Goal: Transaction & Acquisition: Obtain resource

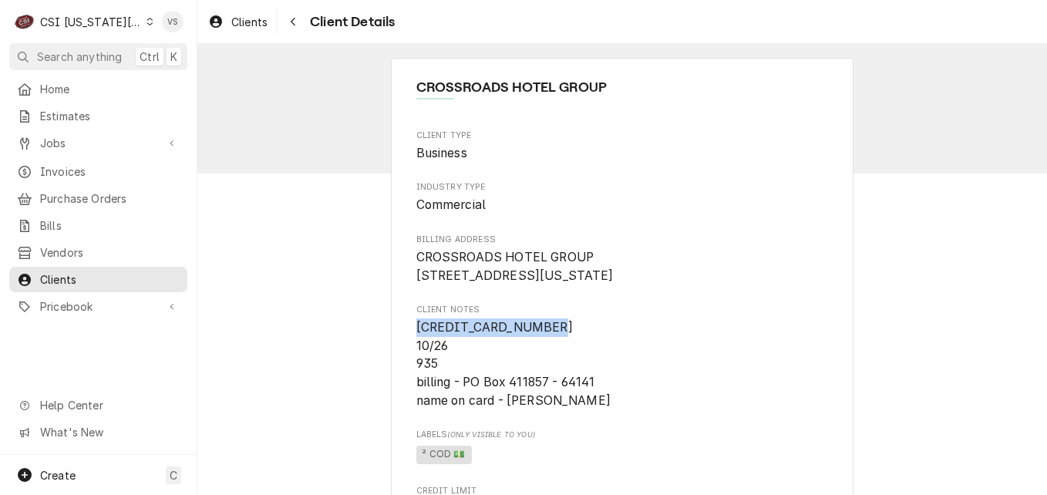
scroll to position [154, 0]
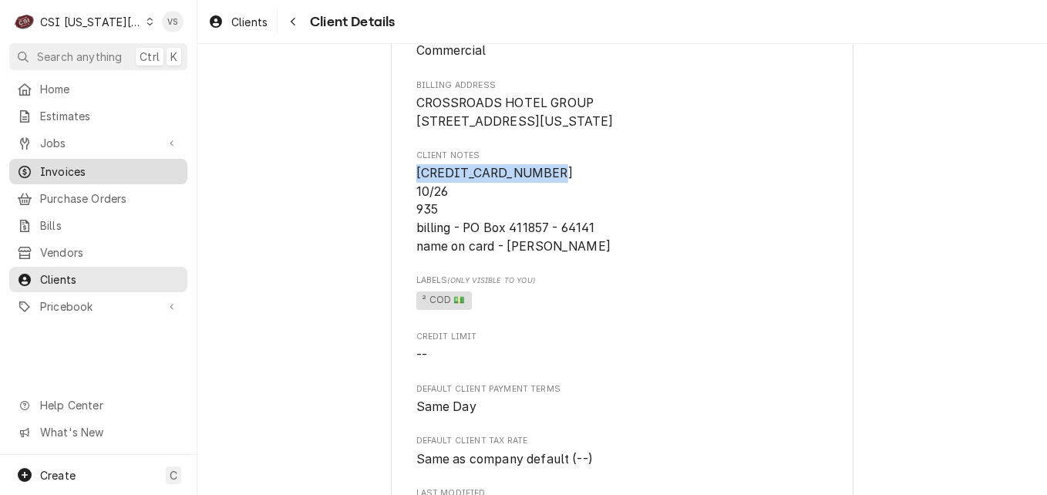
click at [69, 164] on span "Invoices" at bounding box center [110, 172] width 140 height 16
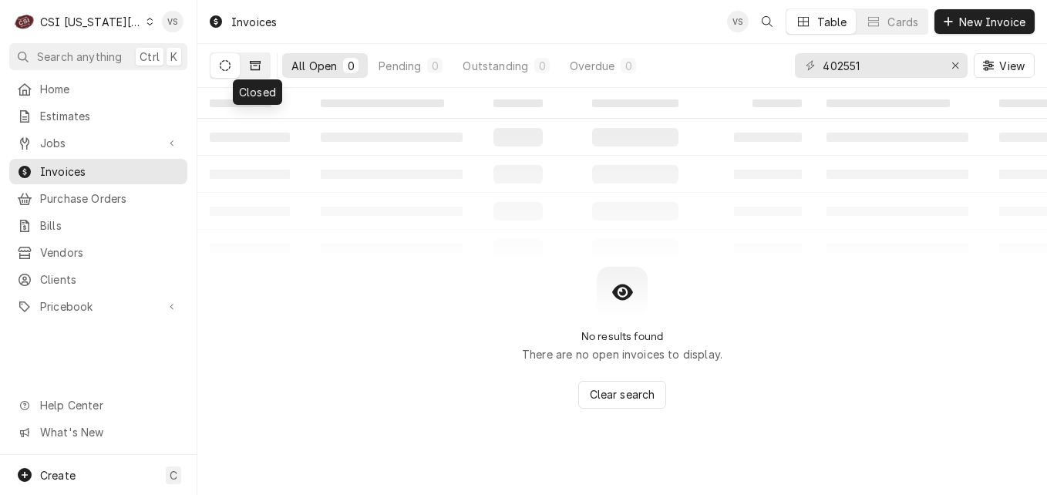
click at [259, 66] on icon "Dynamic Content Wrapper" at bounding box center [255, 65] width 11 height 9
click at [258, 67] on icon "Dynamic Content Wrapper" at bounding box center [255, 65] width 11 height 11
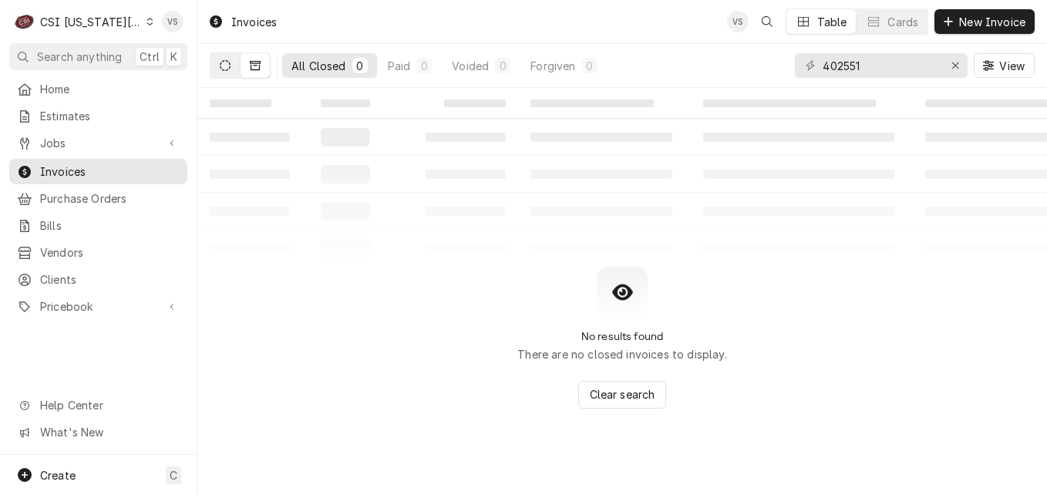
click at [217, 70] on button "Dynamic Content Wrapper" at bounding box center [225, 65] width 29 height 25
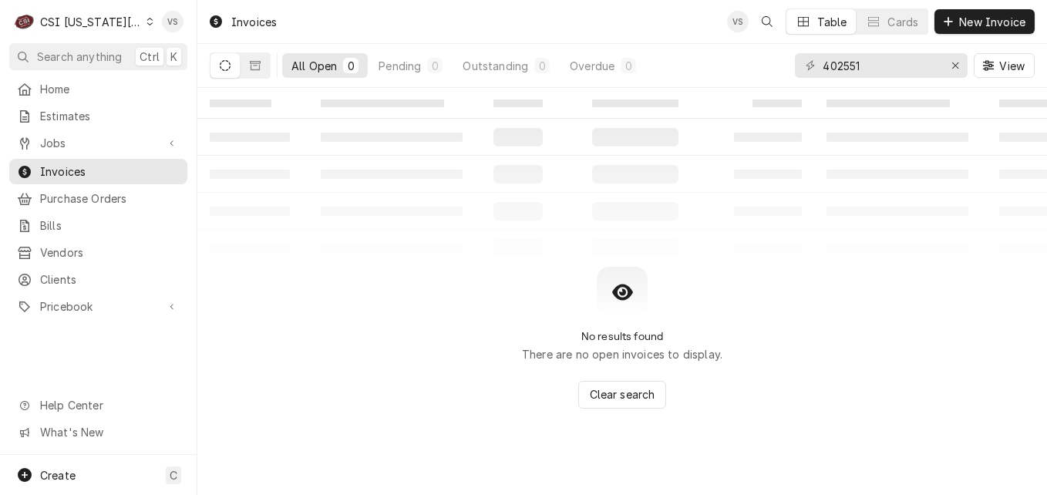
click at [147, 23] on icon "Dynamic Content Wrapper" at bounding box center [150, 22] width 7 height 8
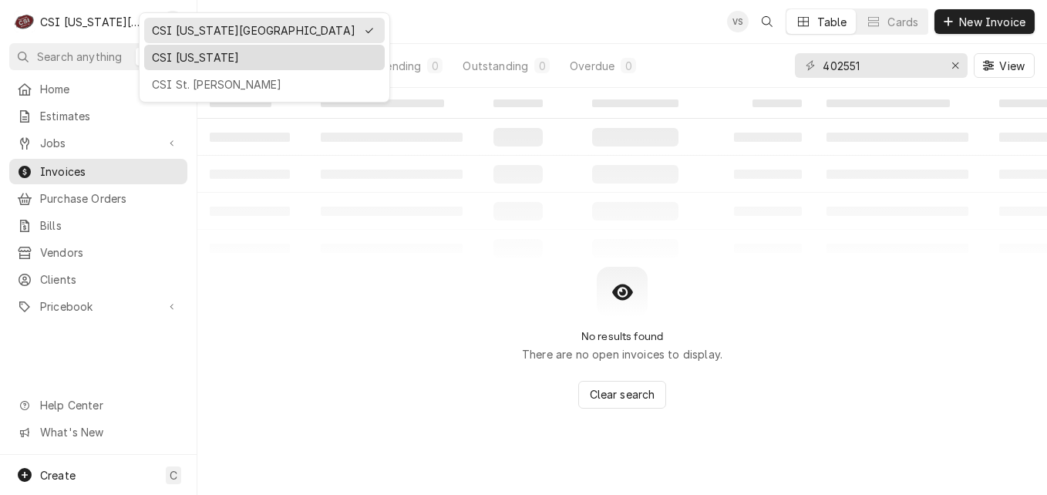
click at [176, 54] on div "CSI [US_STATE]" at bounding box center [264, 57] width 225 height 16
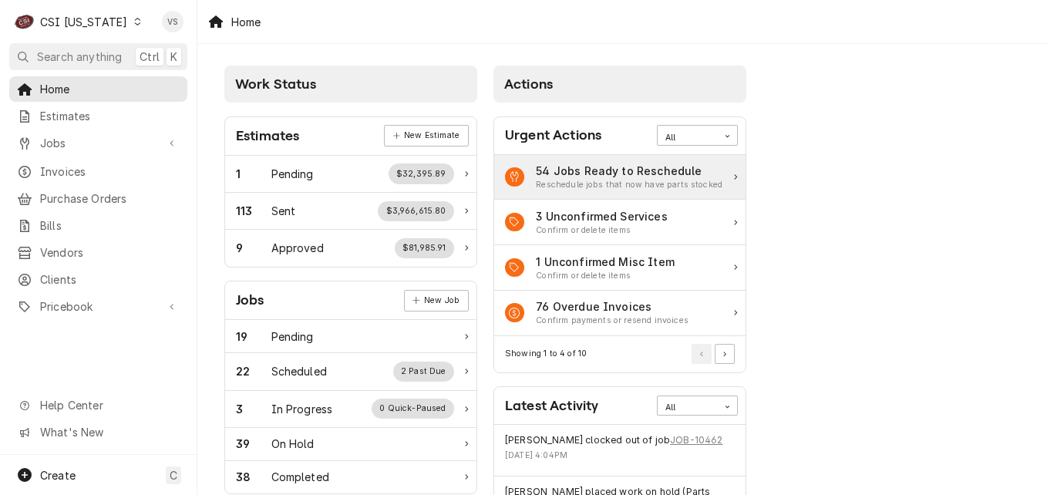
drag, startPoint x: 41, startPoint y: 177, endPoint x: 544, endPoint y: 177, distance: 503.6
click at [41, 177] on link "Invoices" at bounding box center [98, 171] width 178 height 25
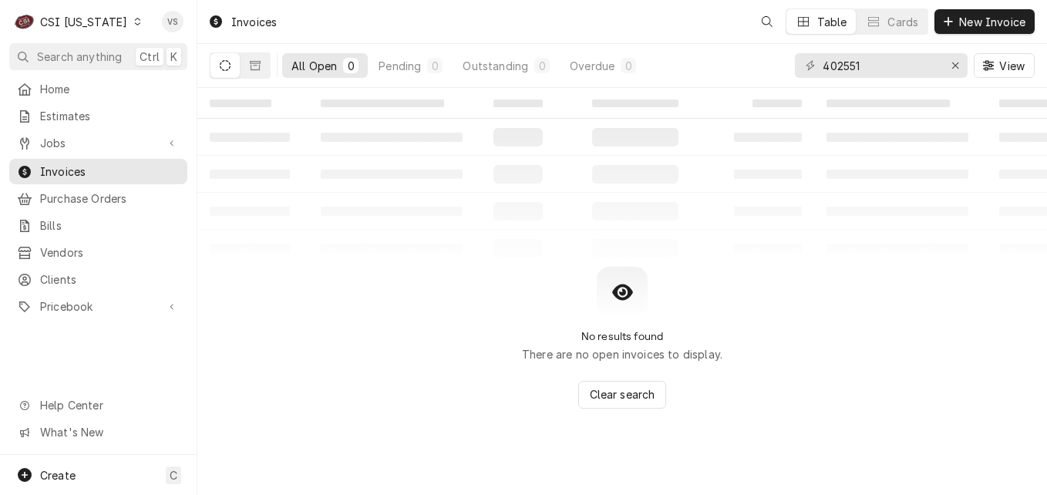
click at [74, 167] on span "Invoices" at bounding box center [110, 172] width 140 height 16
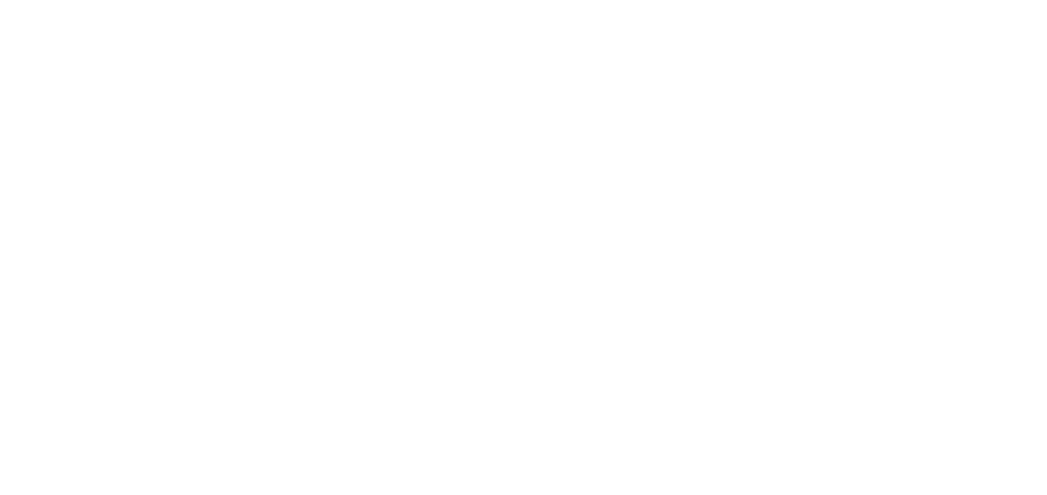
drag, startPoint x: 867, startPoint y: 65, endPoint x: 797, endPoint y: 68, distance: 69.5
click at [797, 68] on div "Dynamic Content Wrapper" at bounding box center [523, 247] width 1047 height 495
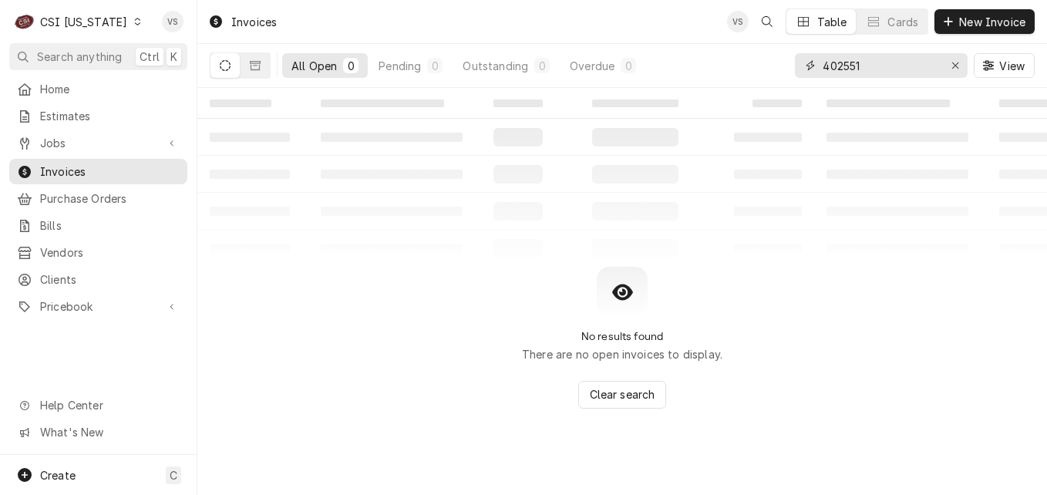
drag, startPoint x: 771, startPoint y: 68, endPoint x: 740, endPoint y: 68, distance: 30.8
click at [740, 68] on div "All Open 0 Pending 0 Outstanding 0 Overdue 0 402551 View" at bounding box center [622, 65] width 825 height 43
type input "1"
type input "00779"
click at [260, 66] on icon "Dynamic Content Wrapper" at bounding box center [255, 65] width 11 height 9
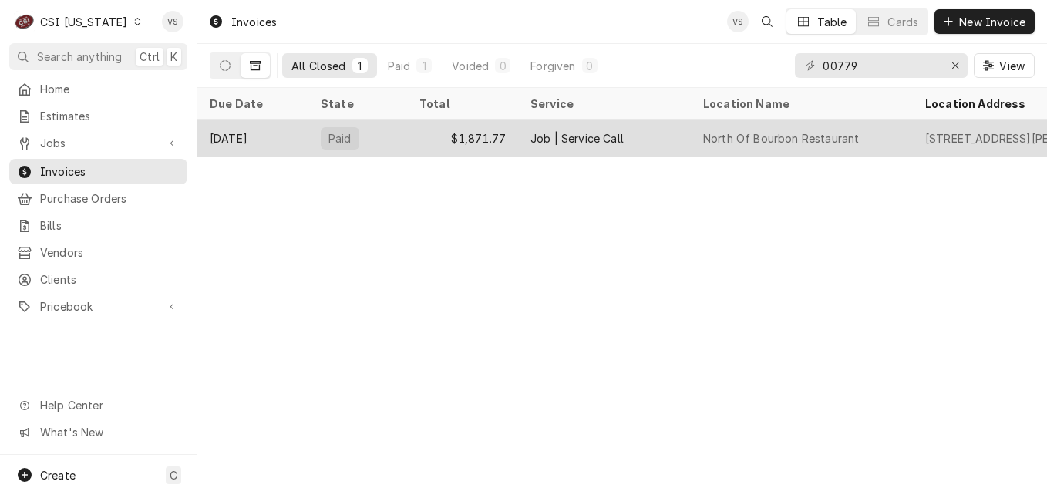
click at [382, 143] on div "Paid" at bounding box center [357, 138] width 99 height 37
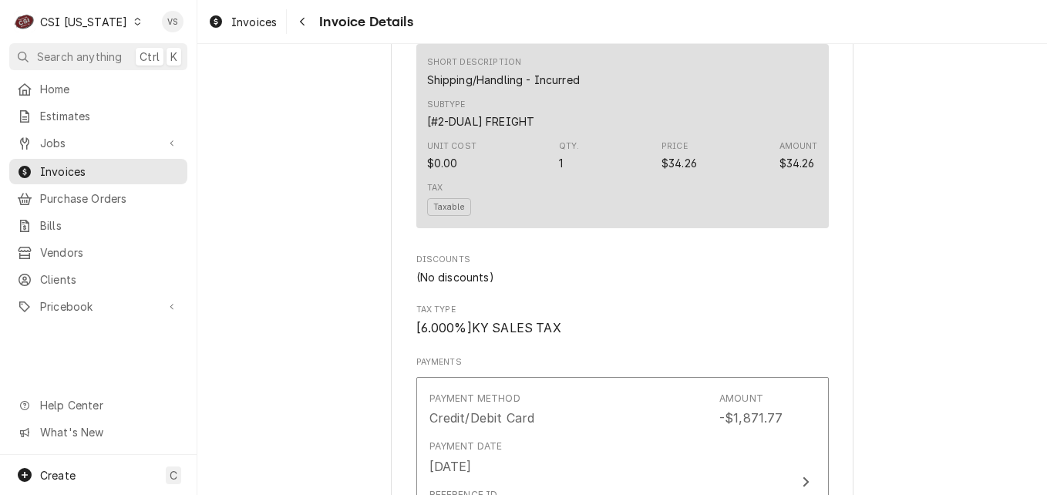
scroll to position [2005, 0]
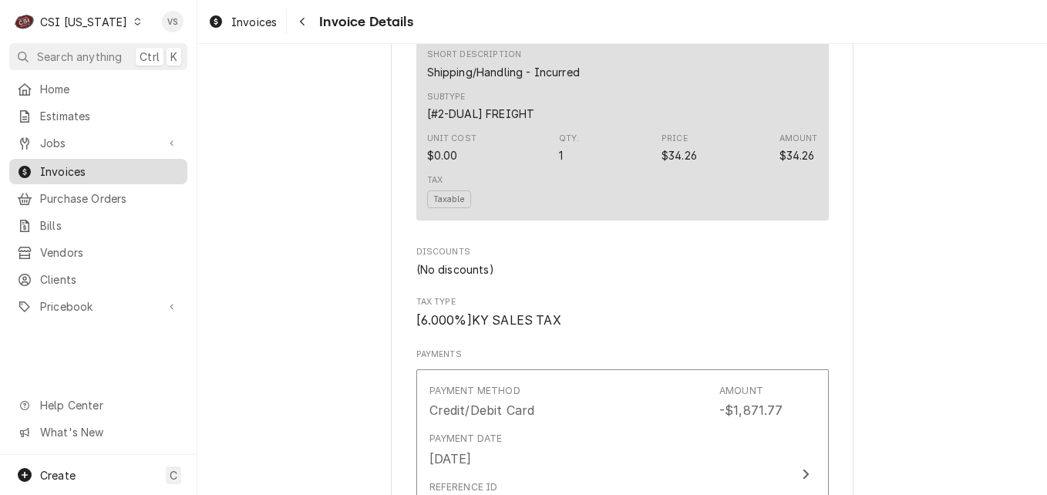
click at [56, 164] on span "Invoices" at bounding box center [110, 172] width 140 height 16
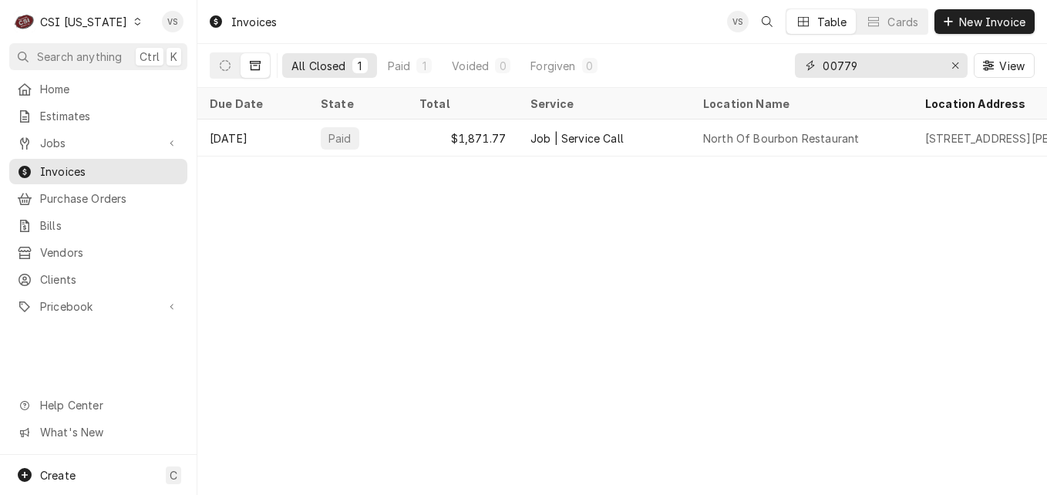
drag, startPoint x: 860, startPoint y: 62, endPoint x: 804, endPoint y: 63, distance: 56.3
click at [804, 63] on div "00779" at bounding box center [881, 65] width 173 height 25
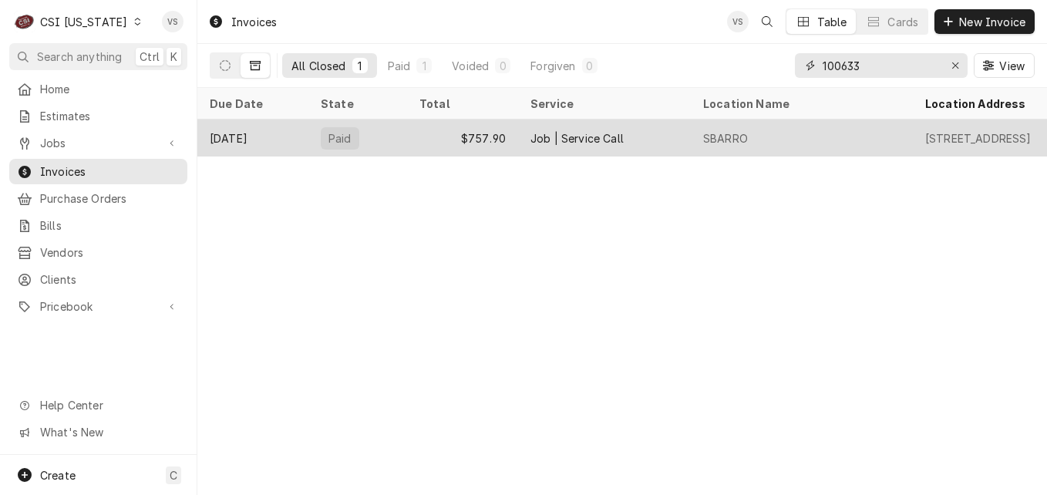
type input "100633"
click at [418, 145] on div "$757.90" at bounding box center [462, 138] width 111 height 37
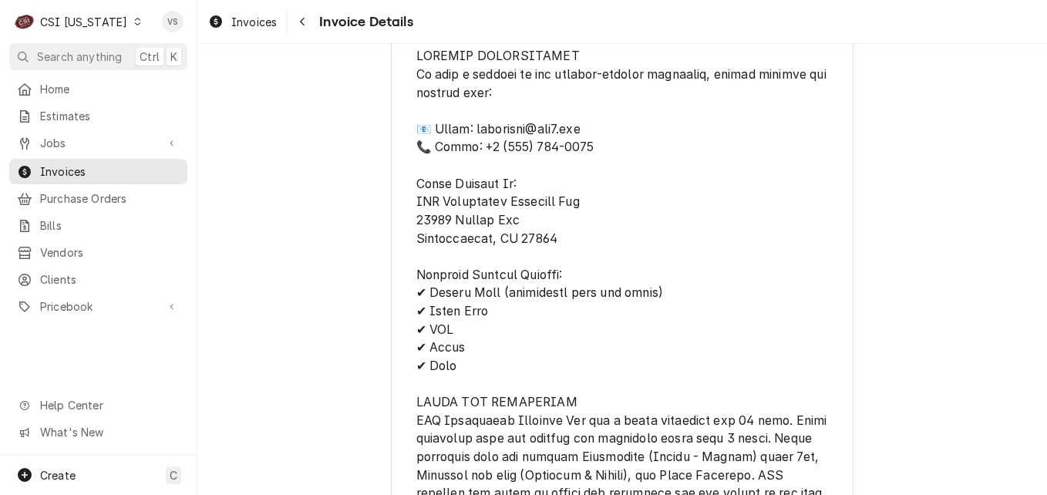
scroll to position [2005, 0]
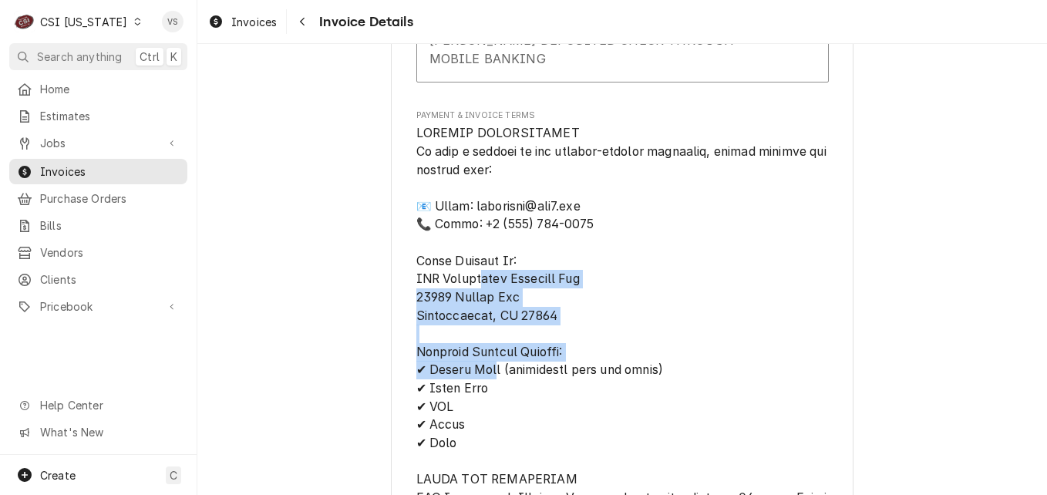
drag, startPoint x: 411, startPoint y: 288, endPoint x: 575, endPoint y: 346, distance: 173.7
click at [575, 346] on span "Payment & Invoice Terms" at bounding box center [622, 452] width 413 height 656
drag, startPoint x: 575, startPoint y: 346, endPoint x: 472, endPoint y: 317, distance: 106.7
drag, startPoint x: 472, startPoint y: 317, endPoint x: 669, endPoint y: 339, distance: 198.6
click at [669, 339] on span "Payment & Invoice Terms" at bounding box center [622, 452] width 413 height 656
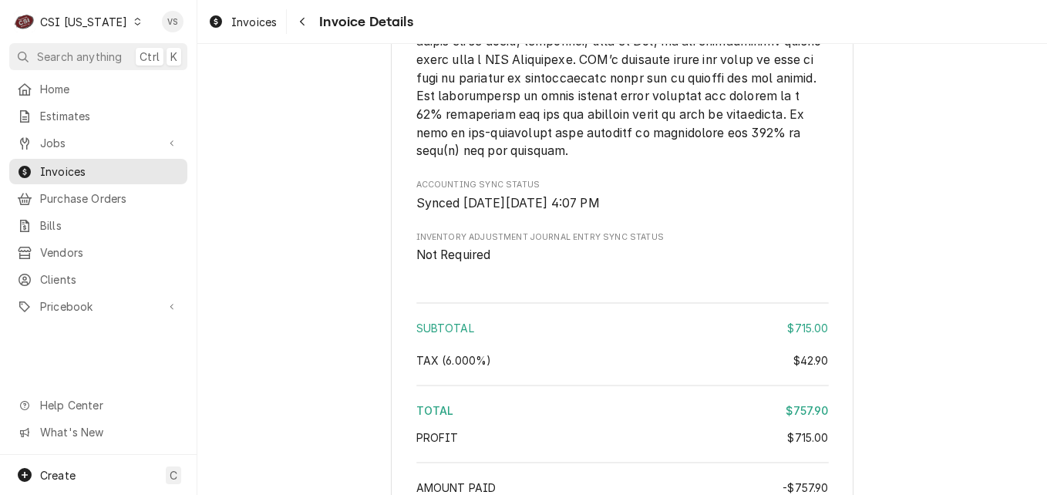
scroll to position [2902, 0]
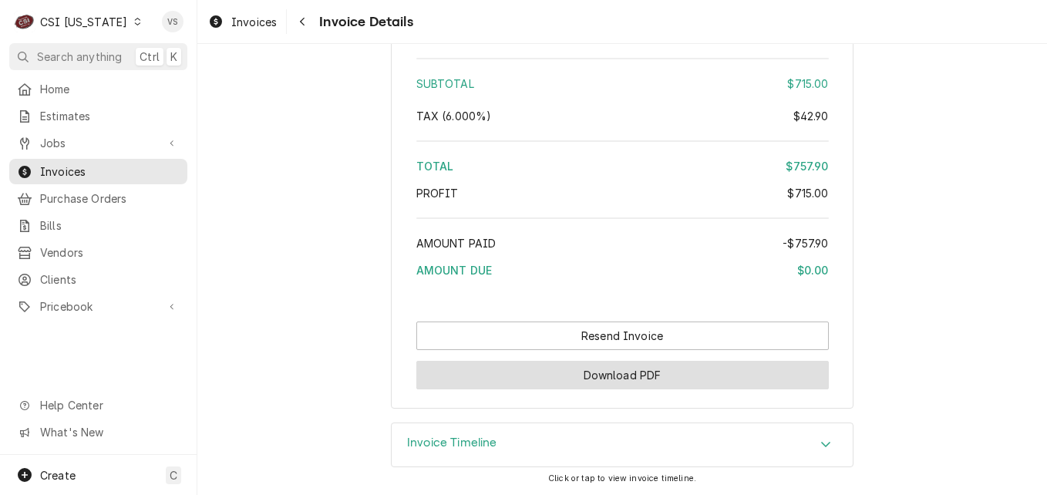
click at [696, 380] on button "Download PDF" at bounding box center [622, 375] width 413 height 29
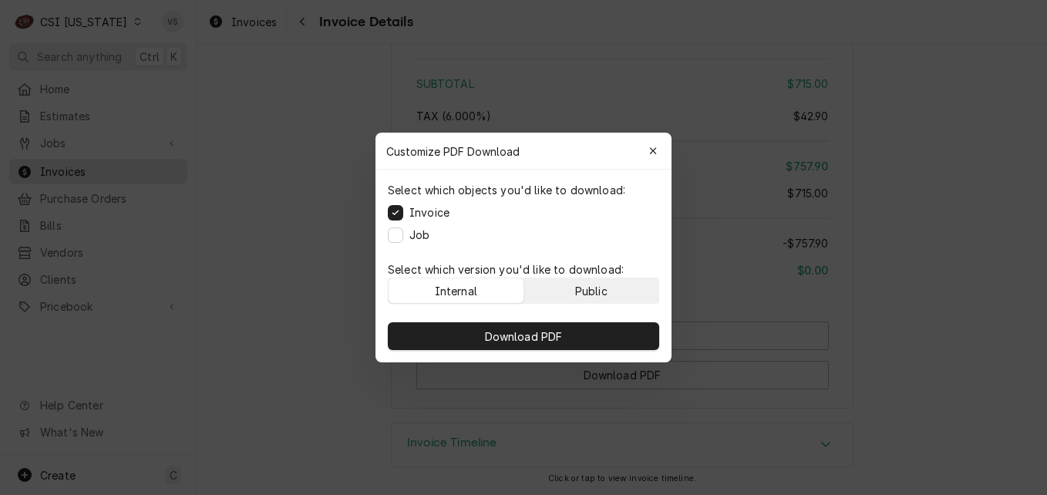
click at [602, 289] on div "Public" at bounding box center [591, 291] width 32 height 16
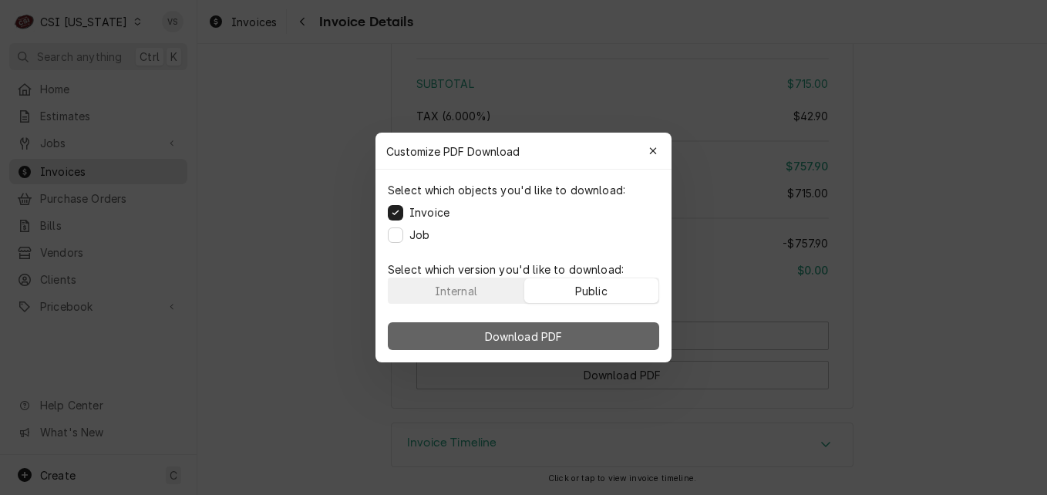
click at [604, 329] on button "Download PDF" at bounding box center [523, 336] width 271 height 28
